Goal: Communication & Community: Answer question/provide support

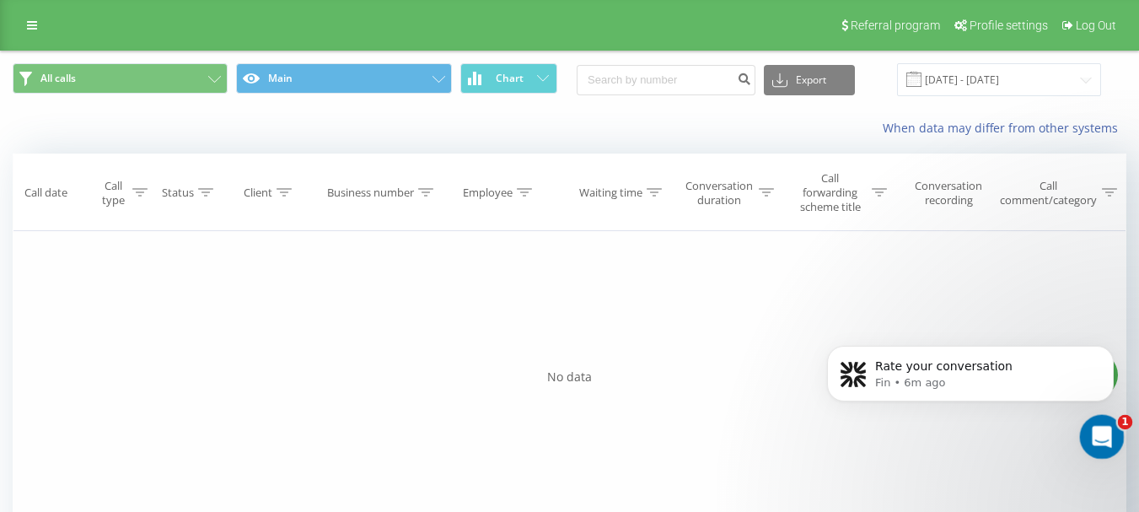
click at [1090, 436] on icon "Open Intercom Messenger" at bounding box center [1100, 435] width 28 height 28
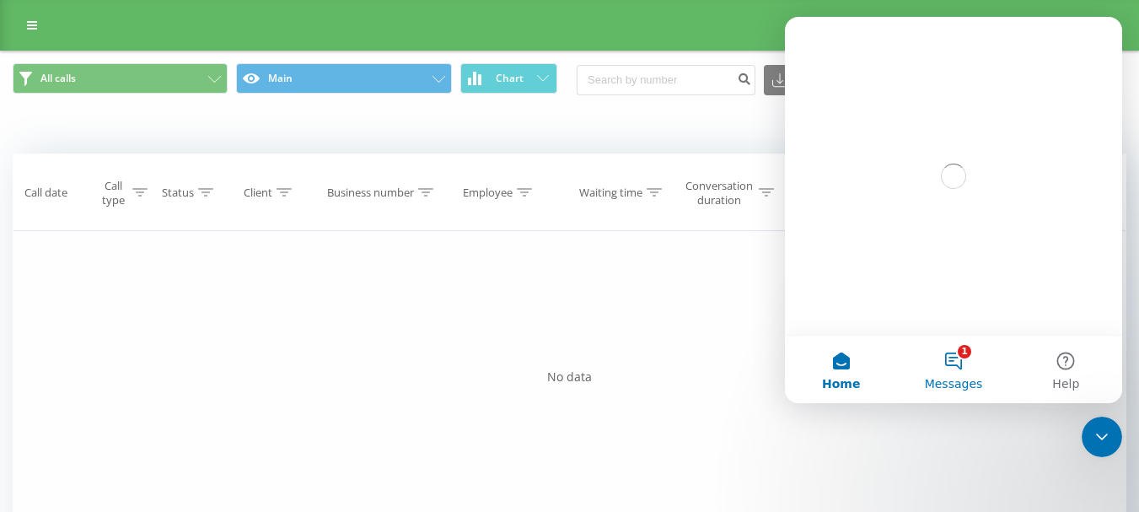
click at [931, 342] on button "1 Messages" at bounding box center [953, 369] width 112 height 67
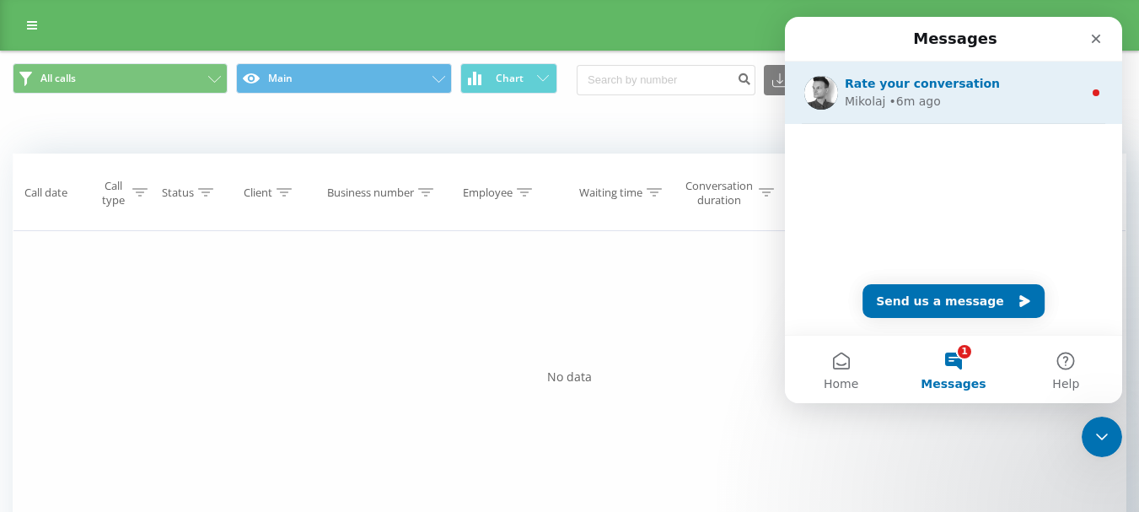
click at [986, 87] on div "Rate your conversation" at bounding box center [964, 84] width 238 height 18
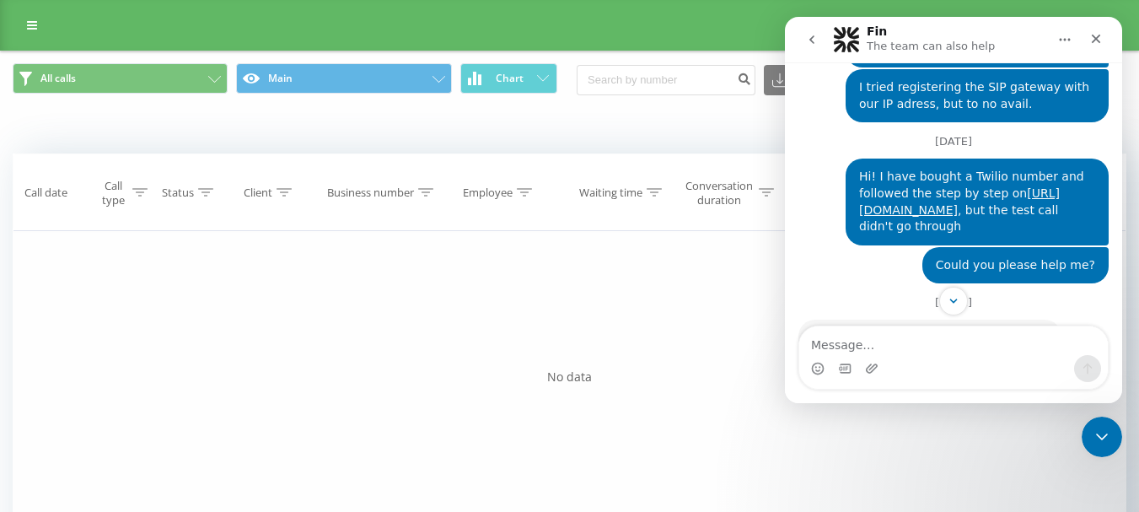
scroll to position [1597, 0]
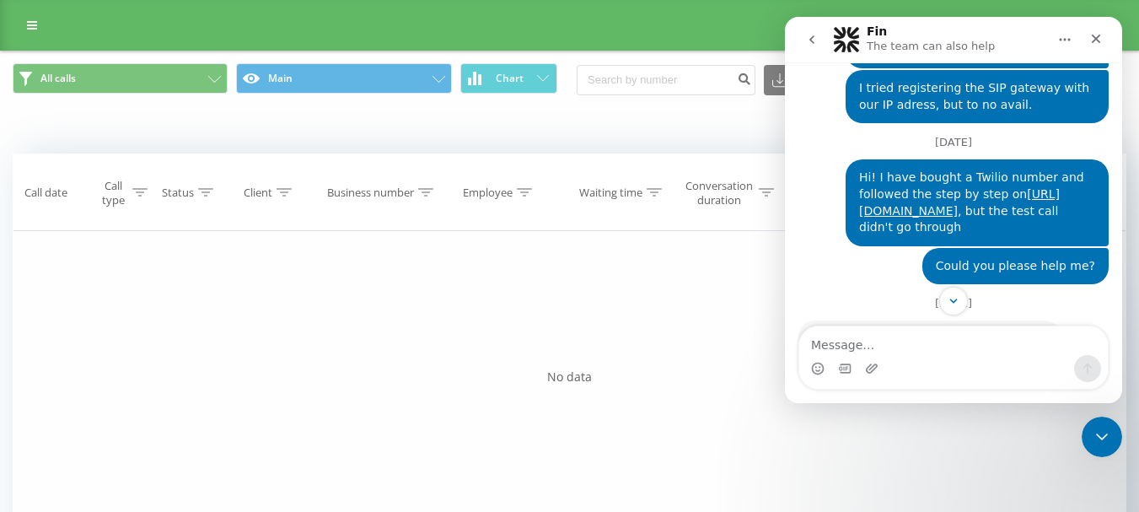
drag, startPoint x: 805, startPoint y: 220, endPoint x: 905, endPoint y: 229, distance: 99.9
click at [905, 320] on div "Hi! Don't think we can create such workflow. We are PBX itself, based on SaaS t…" at bounding box center [930, 437] width 263 height 235
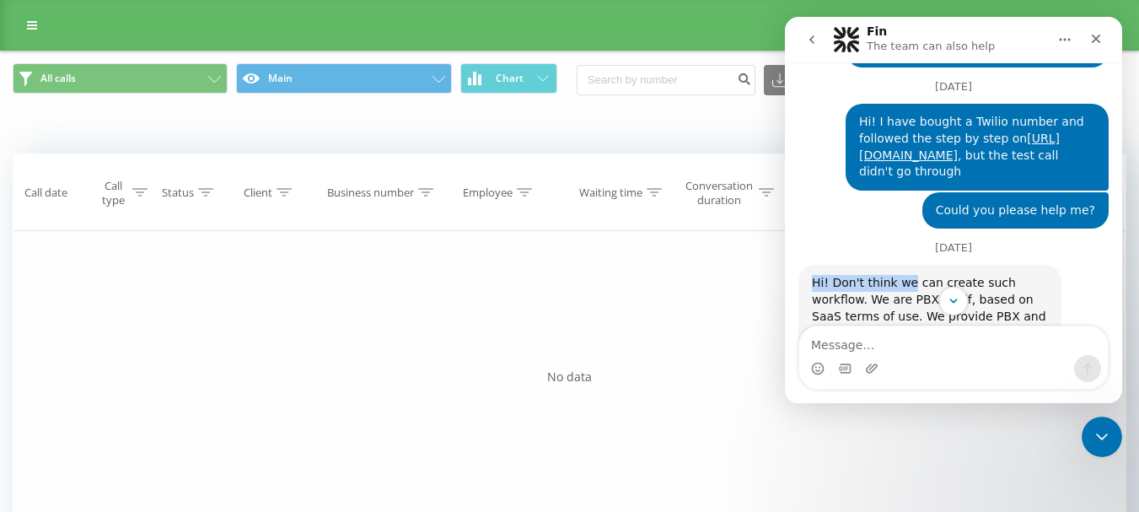
scroll to position [1682, 0]
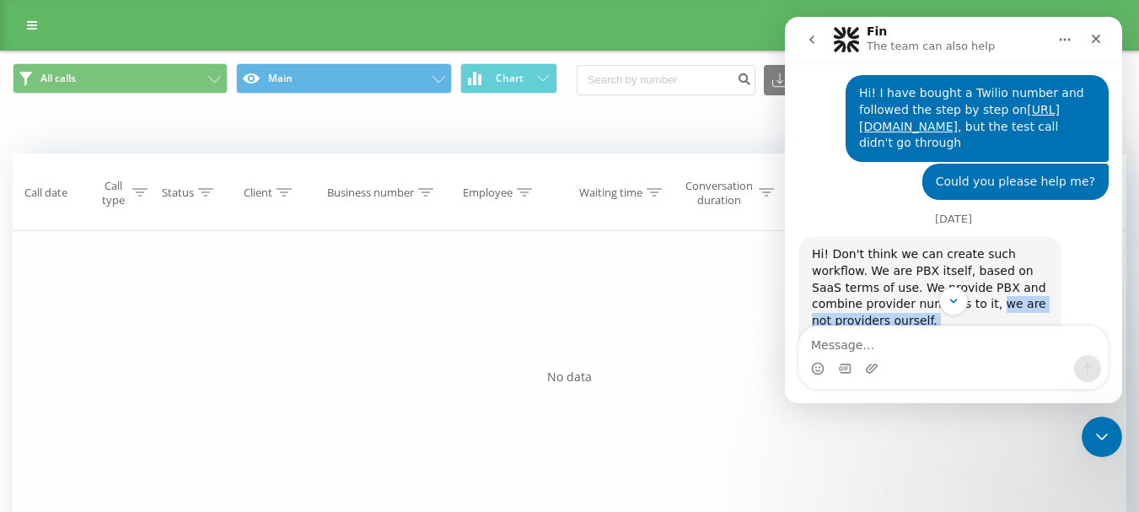
drag, startPoint x: 891, startPoint y: 185, endPoint x: 1030, endPoint y: 207, distance: 140.9
click at [1030, 246] on div "Hi! Don't think we can create such workflow. We are PBX itself, based on SaaS t…" at bounding box center [930, 353] width 236 height 215
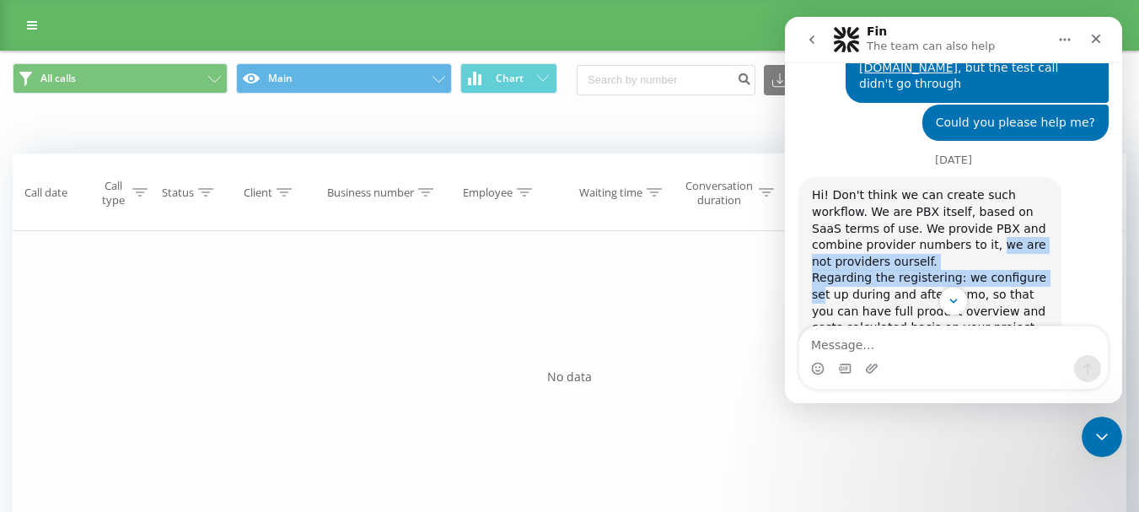
scroll to position [1766, 0]
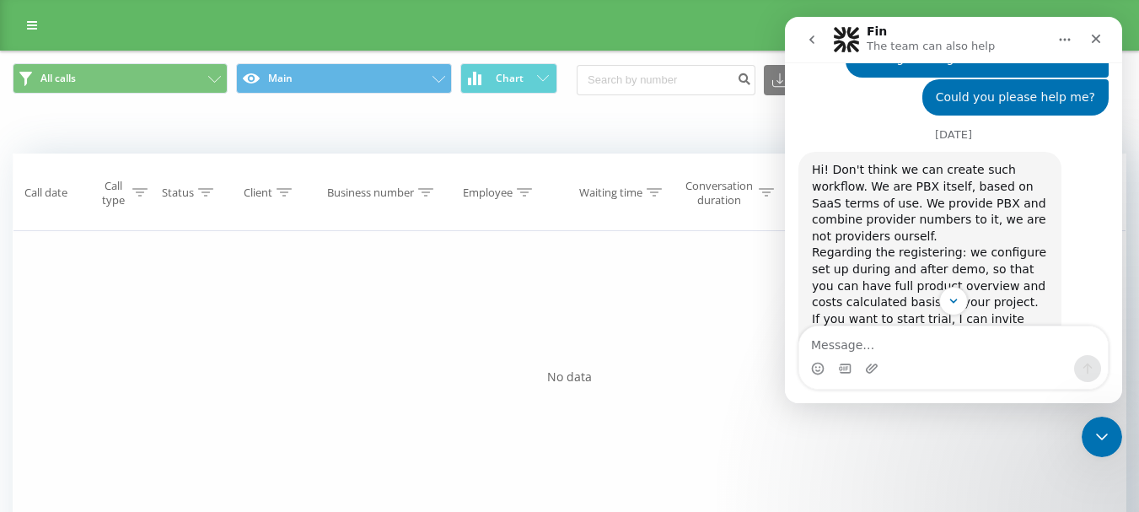
click at [893, 208] on div "Hi! Don't think we can create such workflow. We are PBX itself, based on SaaS t…" at bounding box center [930, 269] width 236 height 215
click at [893, 209] on div "Hi! Don't think we can create such workflow. We are PBX itself, based on SaaS t…" at bounding box center [930, 269] width 236 height 215
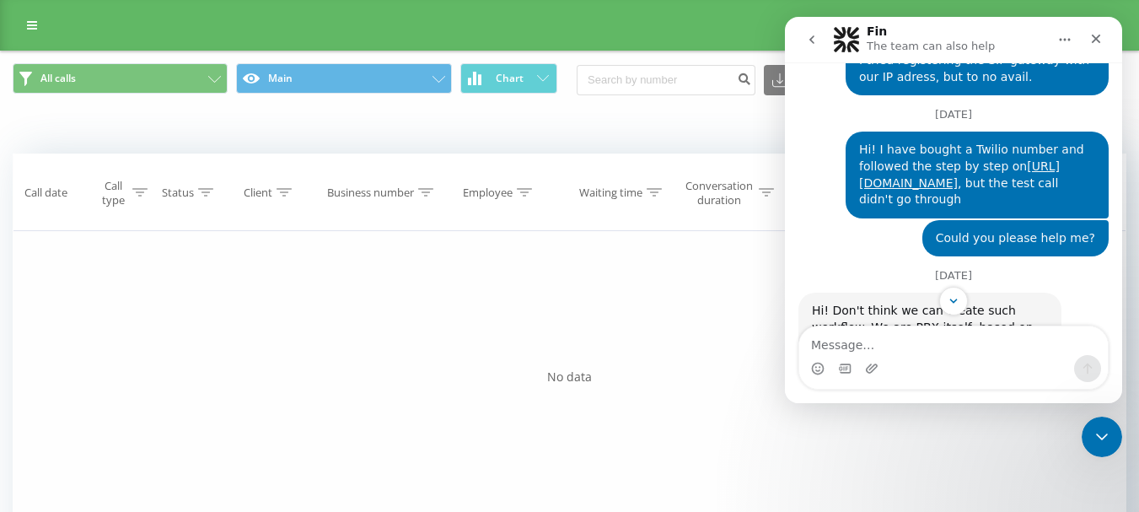
scroll to position [1667, 0]
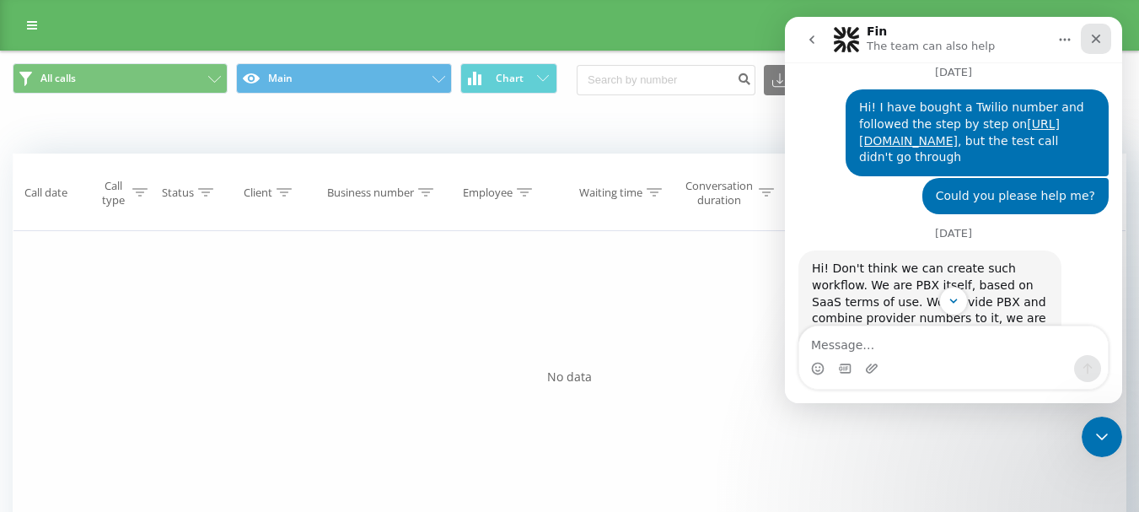
click at [1108, 44] on div "Close" at bounding box center [1096, 39] width 30 height 30
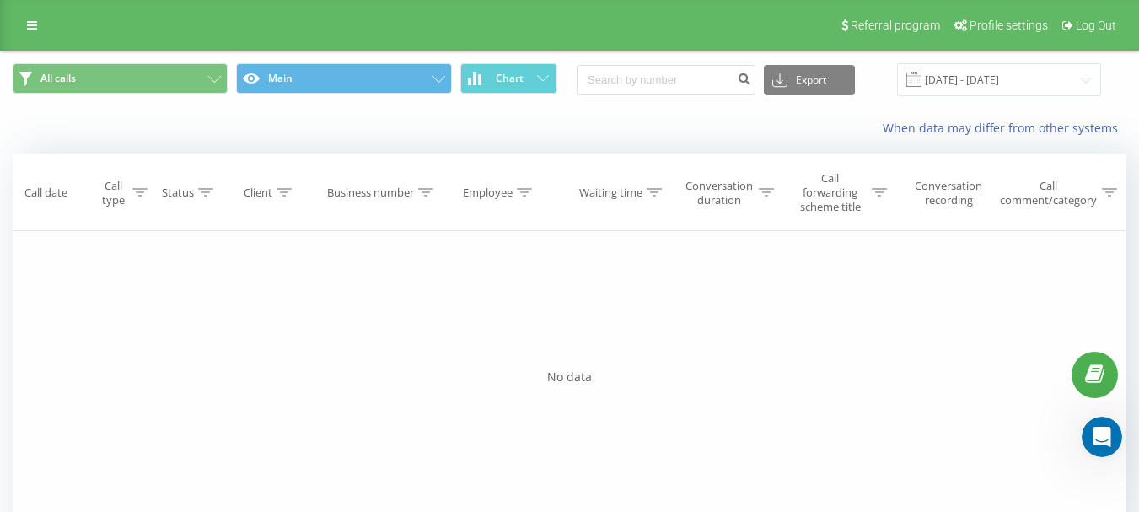
scroll to position [1850, 0]
